Goal: Task Accomplishment & Management: Manage account settings

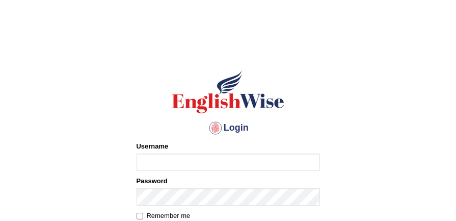
type input "rukaiya_parramatta"
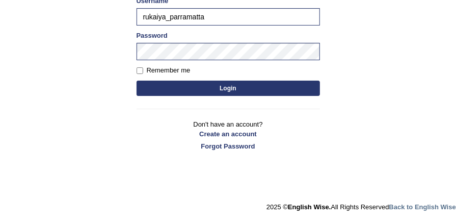
click at [225, 84] on button "Login" at bounding box center [229, 88] width 184 height 15
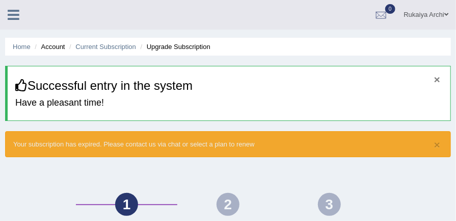
click at [439, 81] on button "×" at bounding box center [437, 79] width 6 height 11
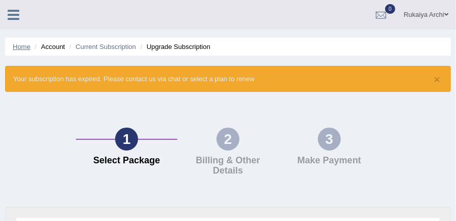
click at [27, 45] on link "Home" at bounding box center [22, 47] width 18 height 8
click at [11, 12] on icon at bounding box center [14, 14] width 12 height 13
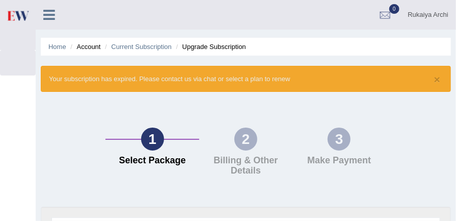
click at [50, 16] on icon at bounding box center [49, 14] width 12 height 13
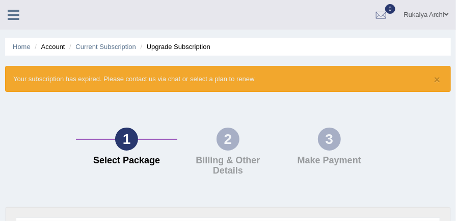
click at [440, 13] on link "Rukaiya Archi" at bounding box center [427, 13] width 60 height 27
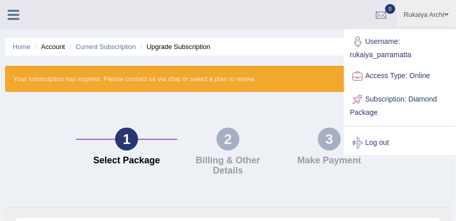
click at [370, 112] on link "Subscription: Diamond Package" at bounding box center [400, 105] width 110 height 34
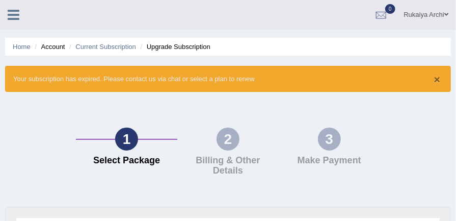
click at [435, 80] on button "×" at bounding box center [437, 79] width 6 height 11
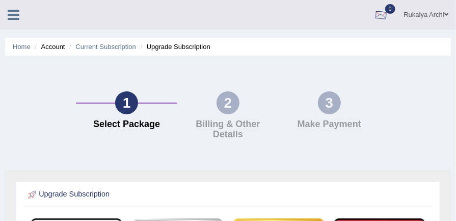
click at [378, 14] on div at bounding box center [381, 15] width 15 height 15
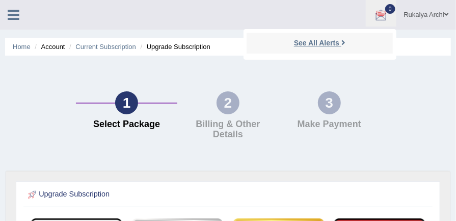
click at [343, 42] on icon at bounding box center [344, 43] width 4 height 8
